Goal: Task Accomplishment & Management: Complete application form

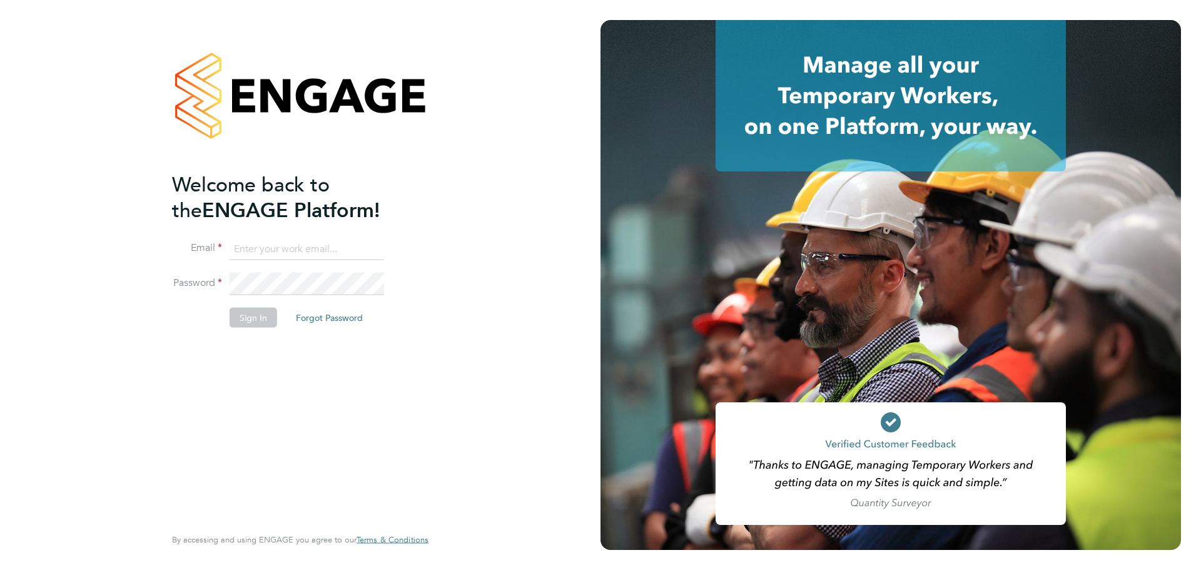
type input "lewis.saunders@randstadcpe.com"
click at [230, 313] on button "Sign In" at bounding box center [254, 318] width 48 height 20
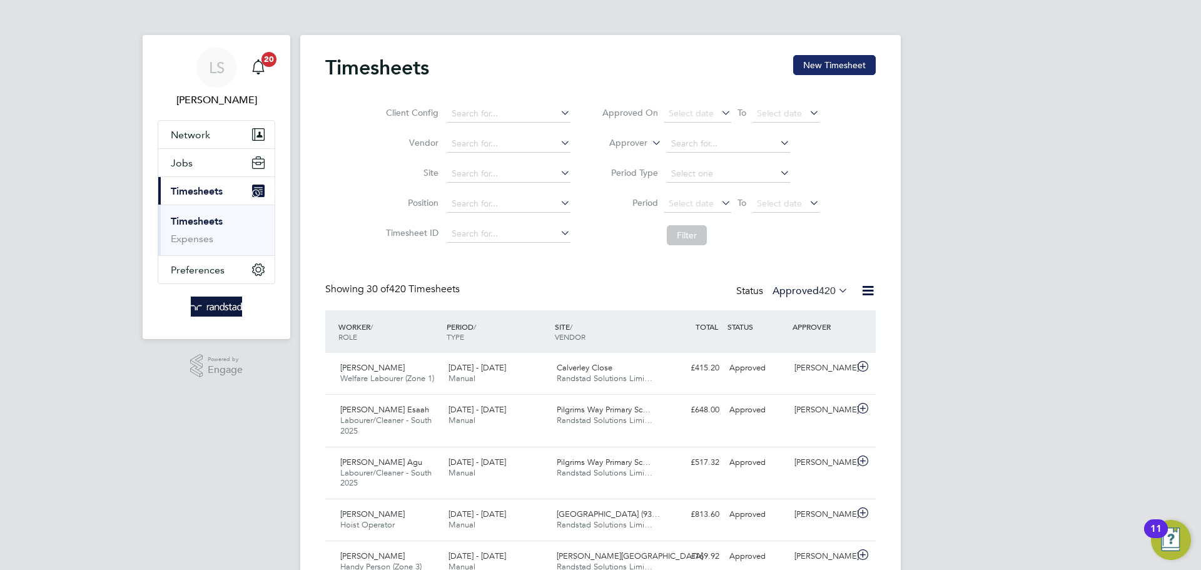
click at [802, 69] on button "New Timesheet" at bounding box center [834, 65] width 83 height 20
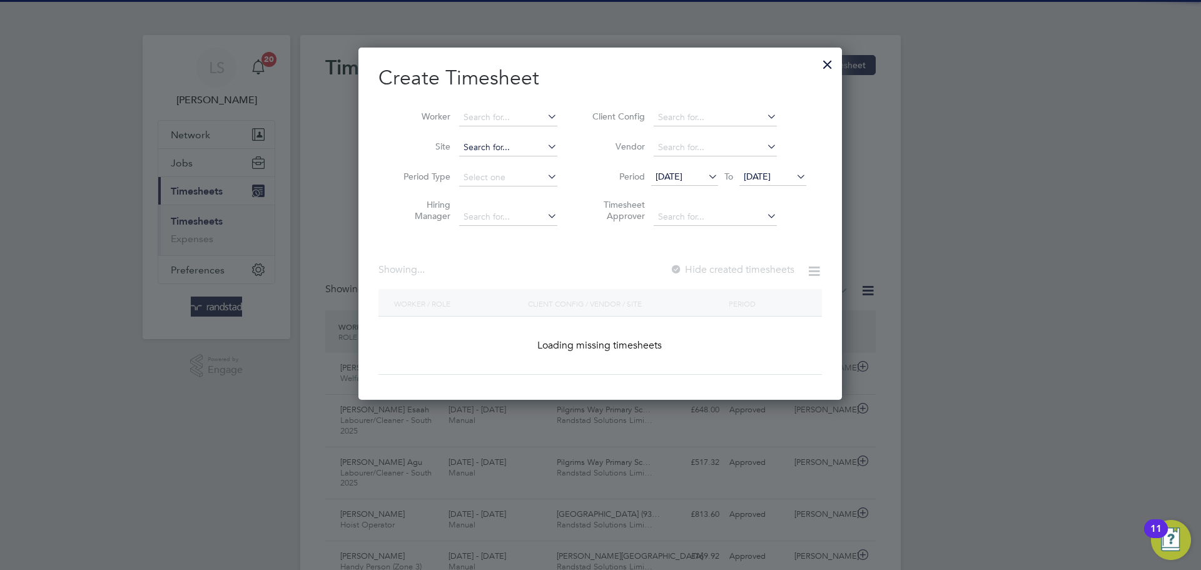
click at [494, 144] on input at bounding box center [508, 148] width 98 height 18
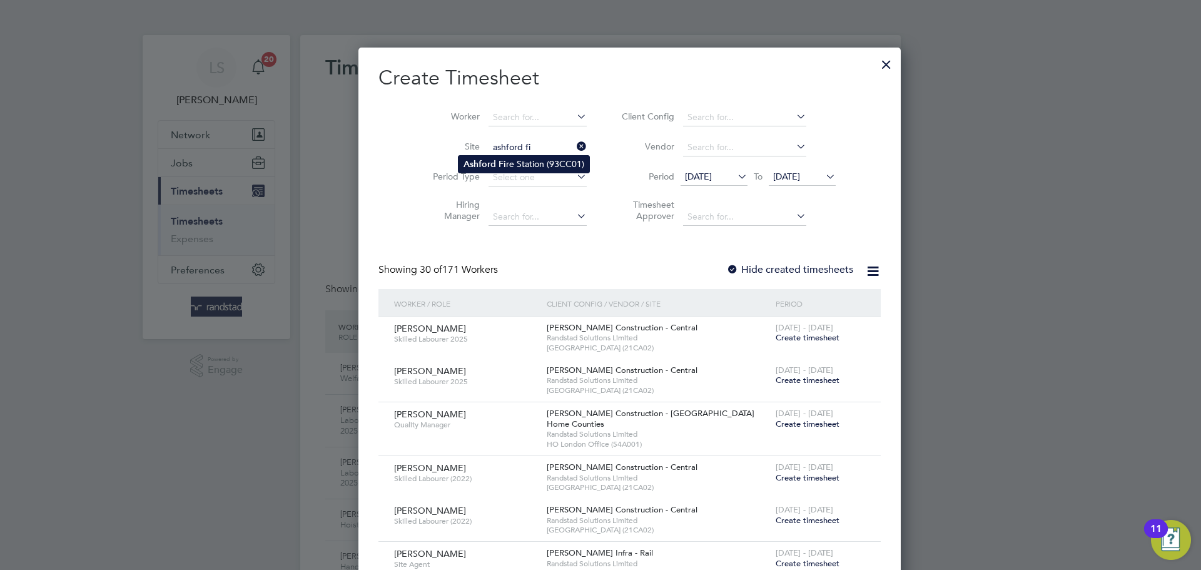
click at [492, 165] on b "Ashford" at bounding box center [479, 164] width 33 height 11
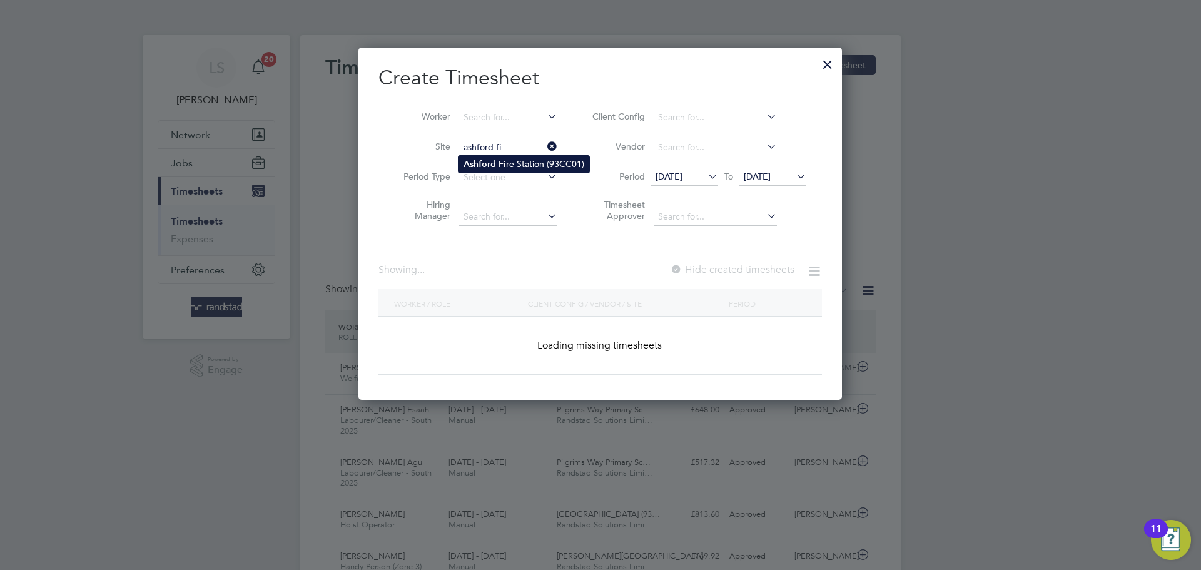
type input "[GEOGRAPHIC_DATA] (93CC01)"
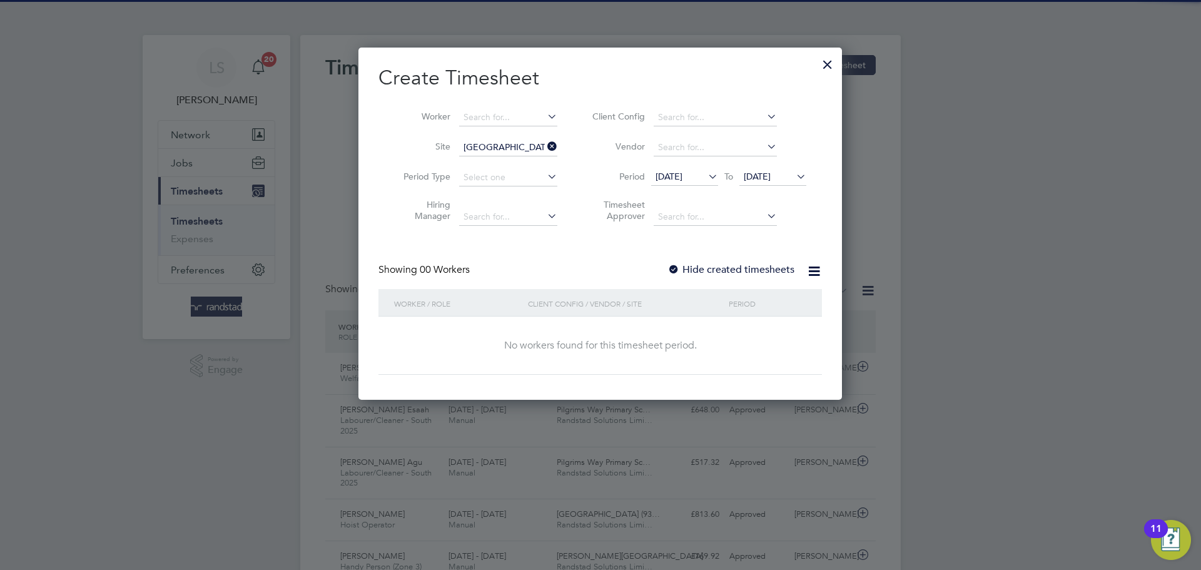
click at [672, 265] on div at bounding box center [673, 270] width 13 height 13
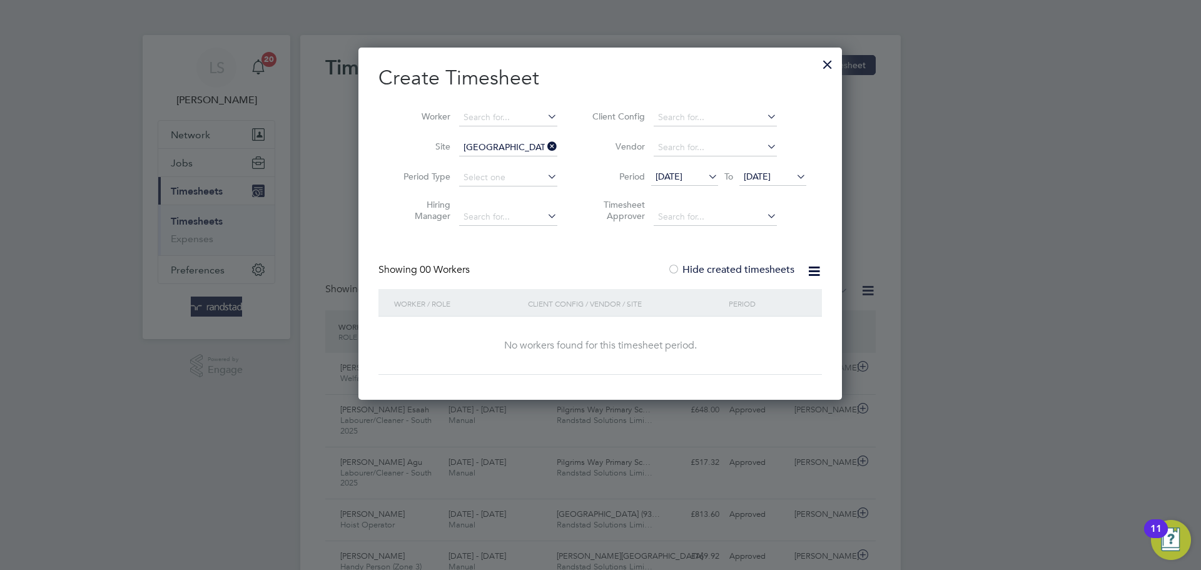
click at [756, 171] on span "[DATE]" at bounding box center [757, 176] width 27 height 11
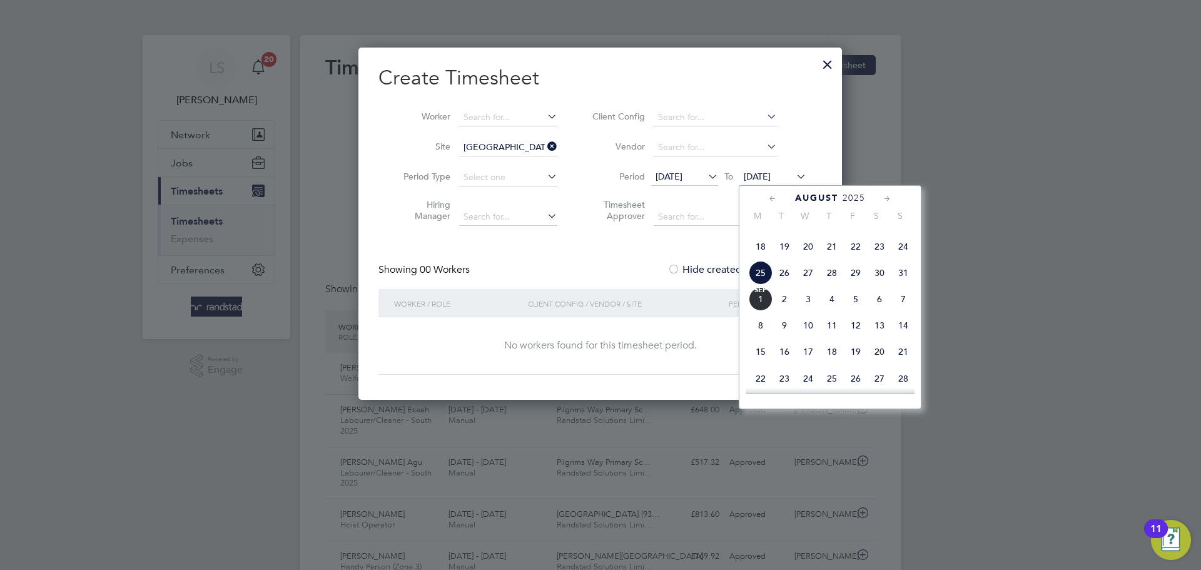
click at [768, 311] on span "[DATE]" at bounding box center [761, 299] width 24 height 24
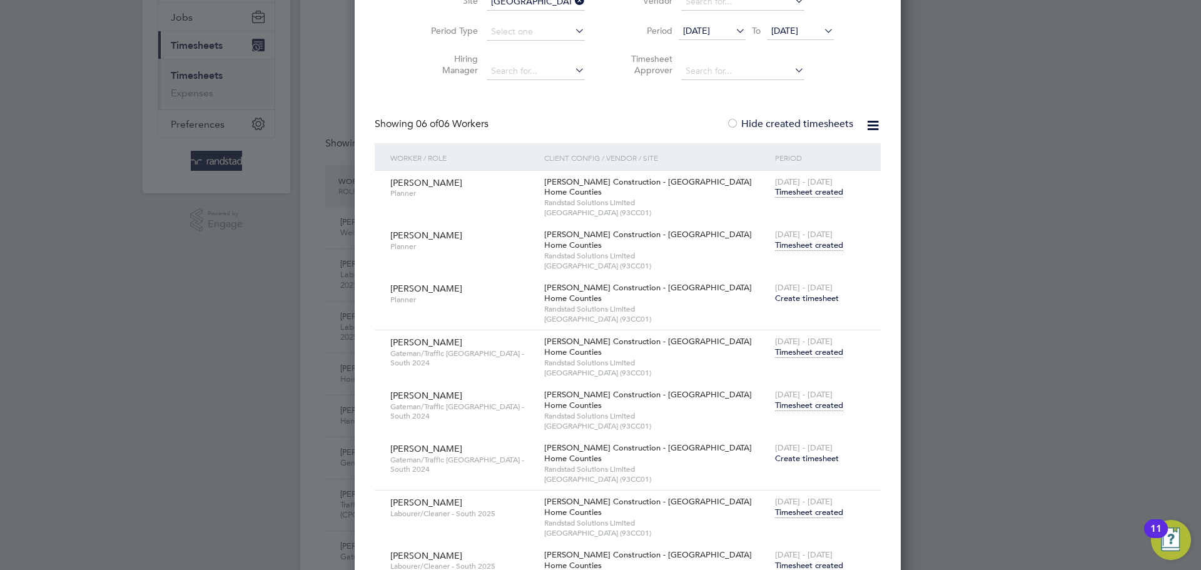
click at [775, 407] on span "Timesheet created" at bounding box center [809, 405] width 68 height 11
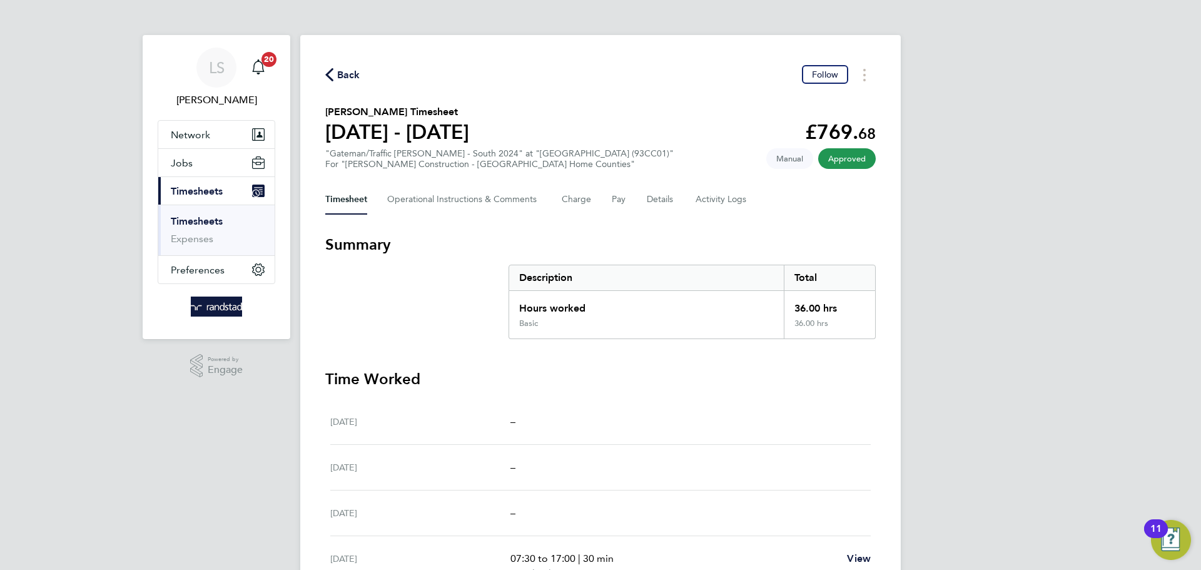
click at [320, 78] on div "Back Follow [PERSON_NAME] Timesheet [DATE] - [DATE] £769. 68 "Gateman/Traffic […" at bounding box center [600, 422] width 600 height 774
click at [333, 74] on span "Back" at bounding box center [342, 74] width 35 height 12
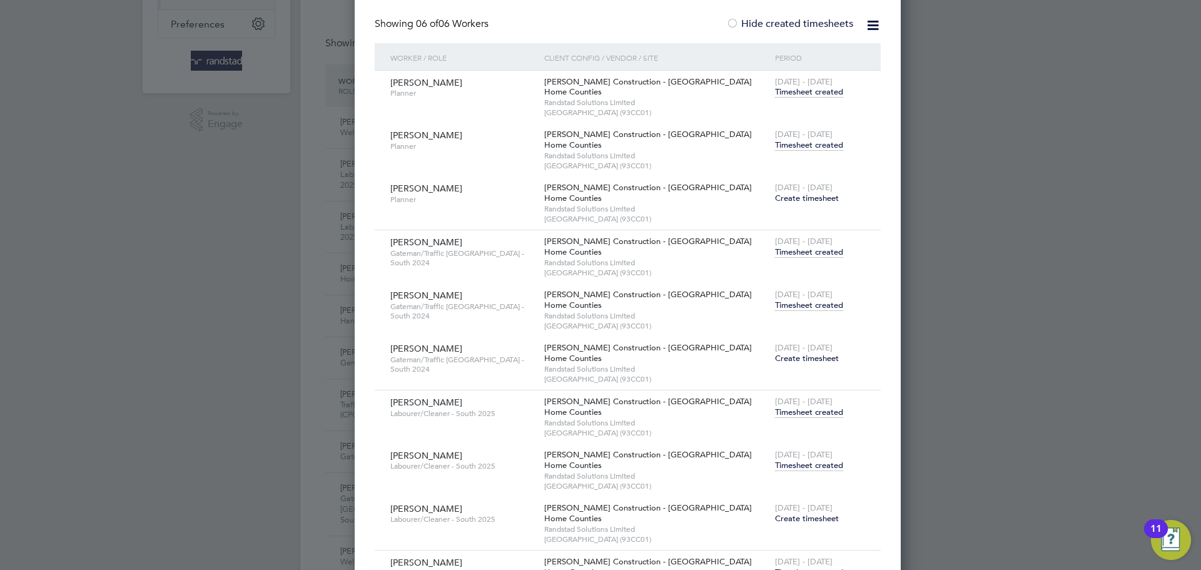
click at [776, 460] on span "Timesheet created" at bounding box center [809, 465] width 68 height 11
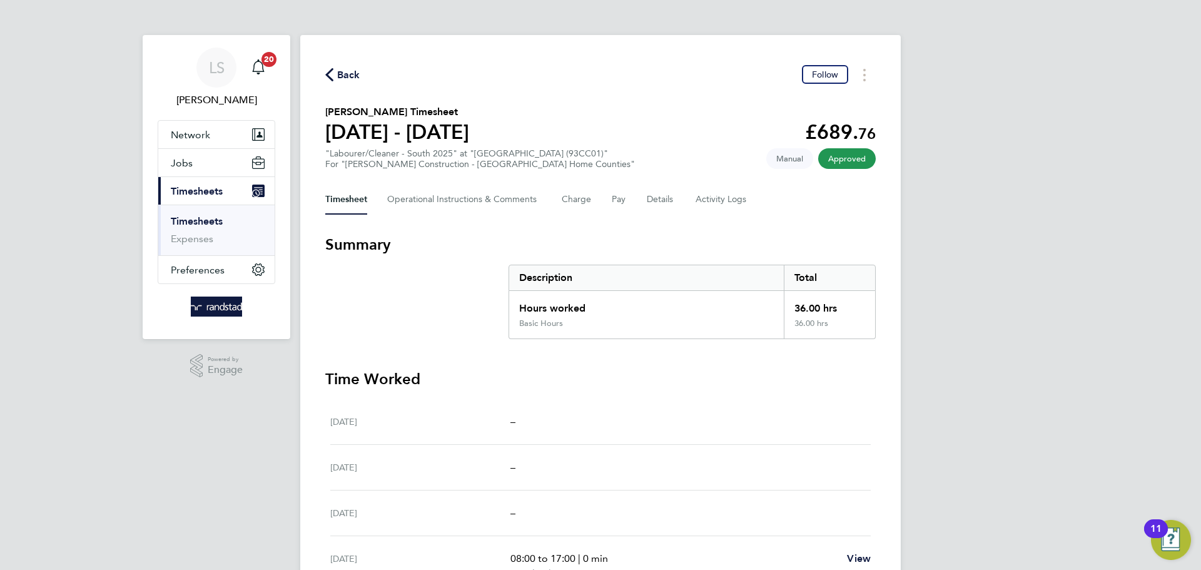
click at [335, 78] on span "Back" at bounding box center [342, 74] width 35 height 12
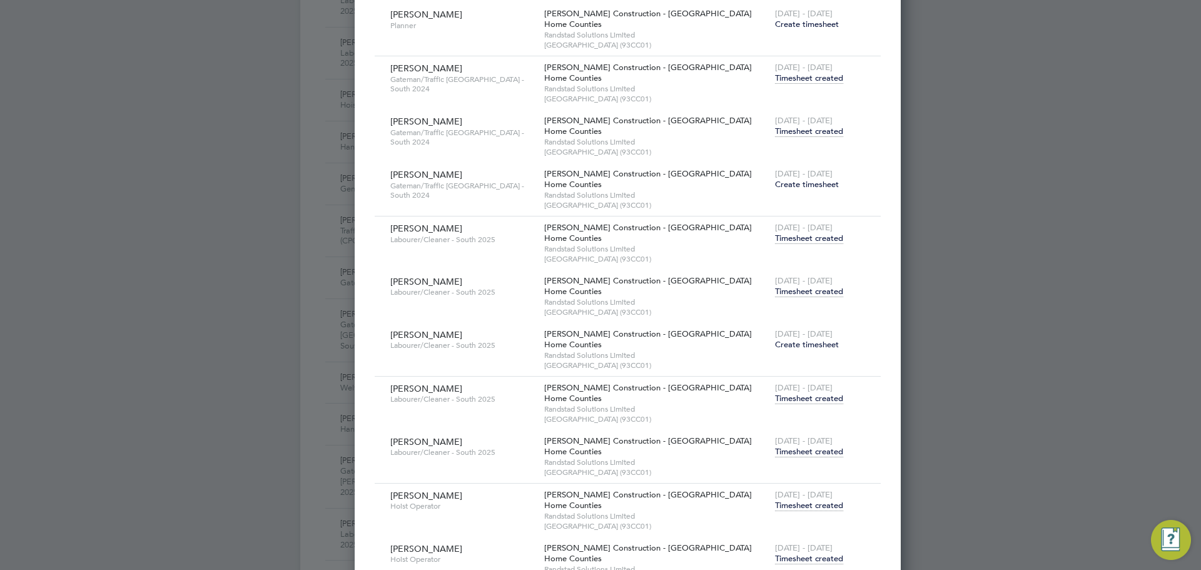
click at [775, 452] on span "Timesheet created" at bounding box center [809, 451] width 68 height 11
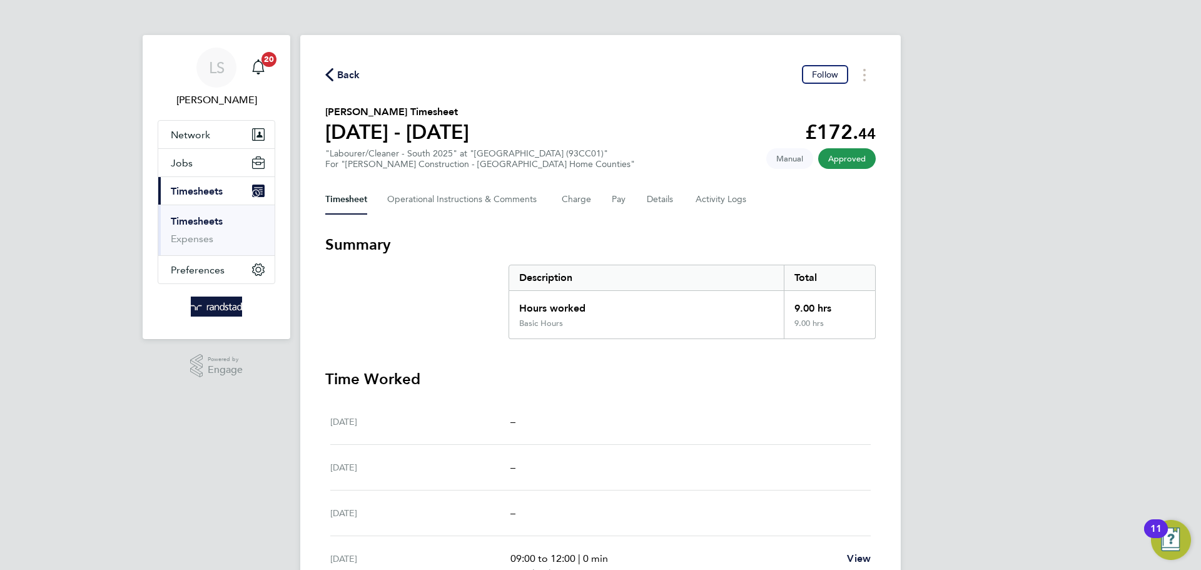
click at [351, 78] on span "Back" at bounding box center [348, 75] width 23 height 15
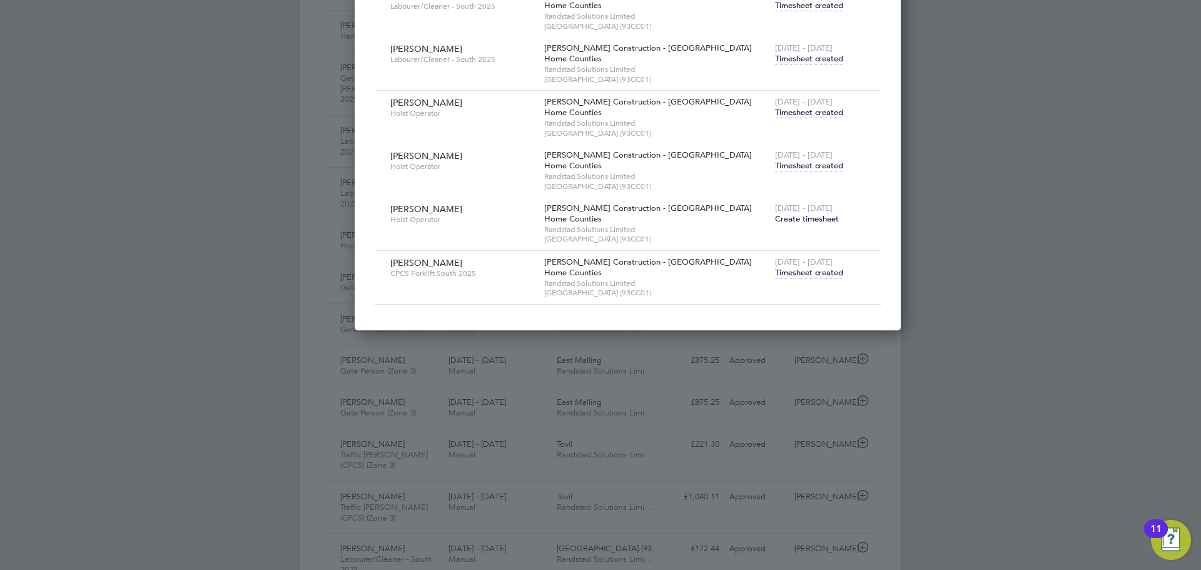
click at [775, 270] on span "Timesheet created" at bounding box center [809, 272] width 68 height 11
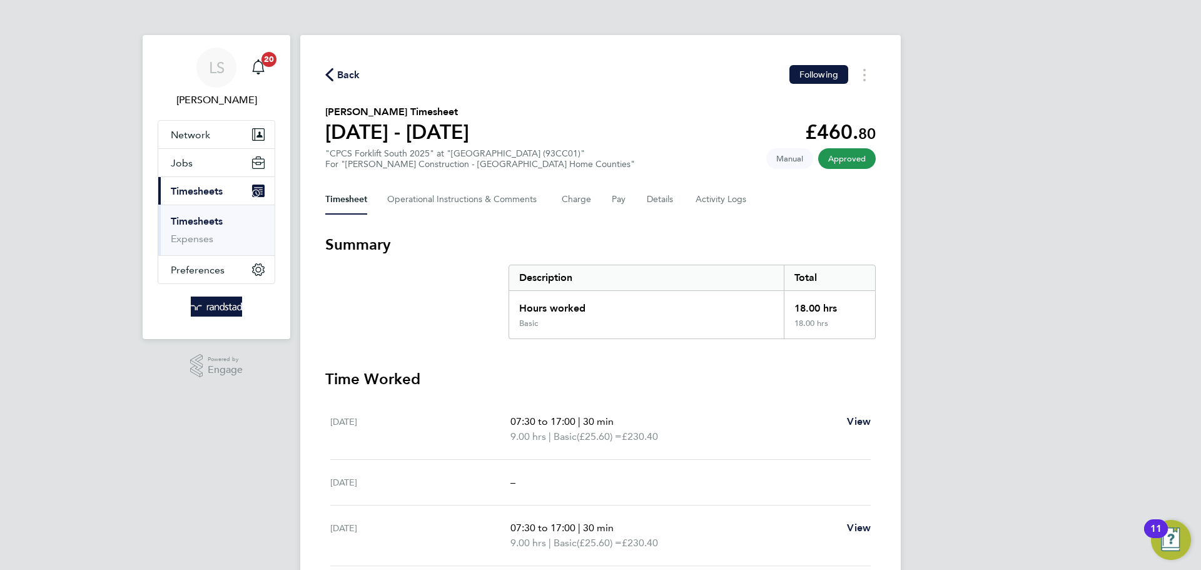
click at [350, 75] on span "Back" at bounding box center [348, 75] width 23 height 15
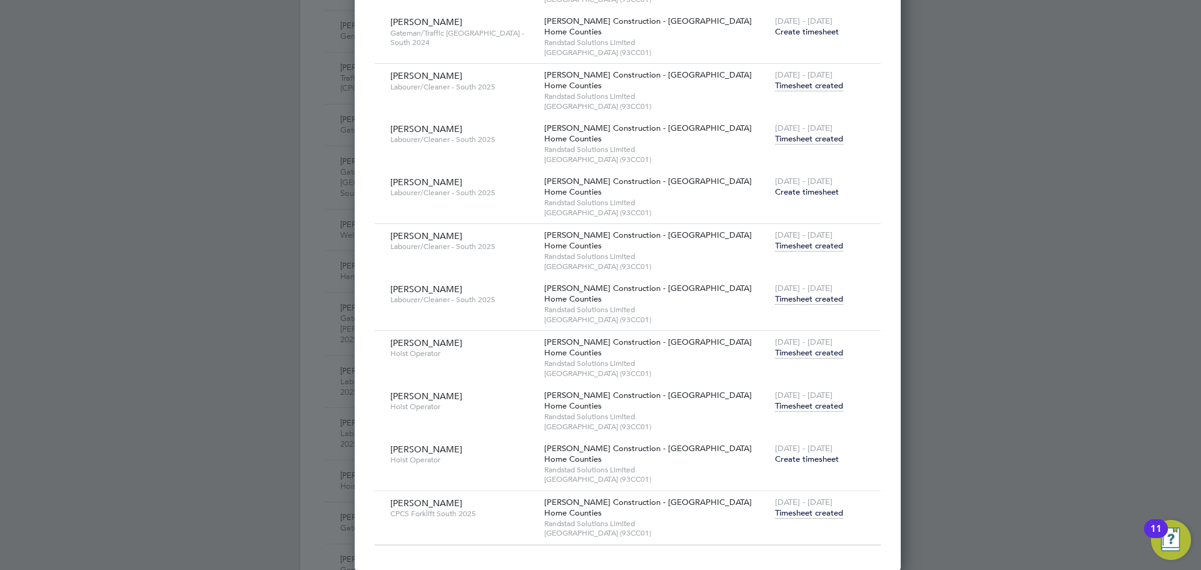
click at [775, 405] on span "Timesheet created" at bounding box center [809, 405] width 68 height 11
